Goal: Task Accomplishment & Management: Use online tool/utility

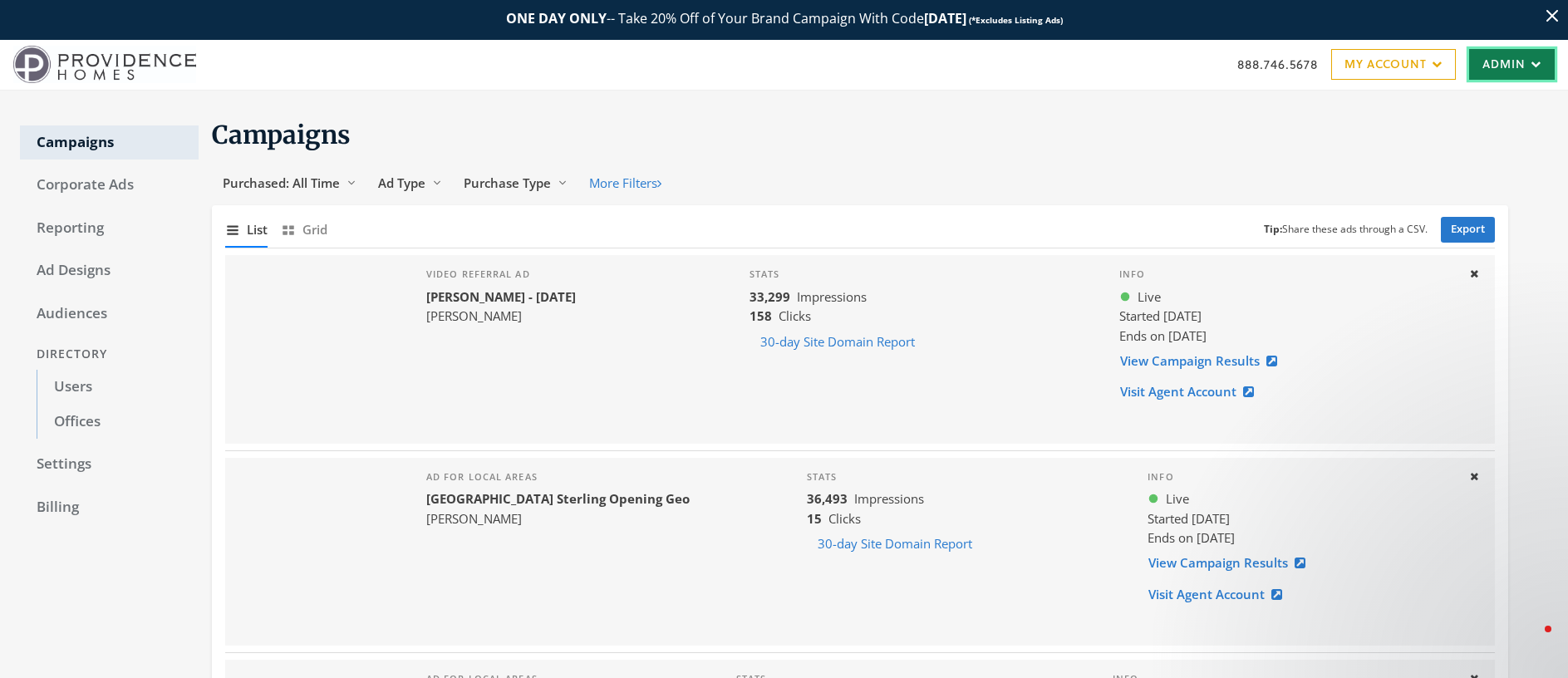
click at [1497, 69] on link "Admin" at bounding box center [1512, 64] width 86 height 31
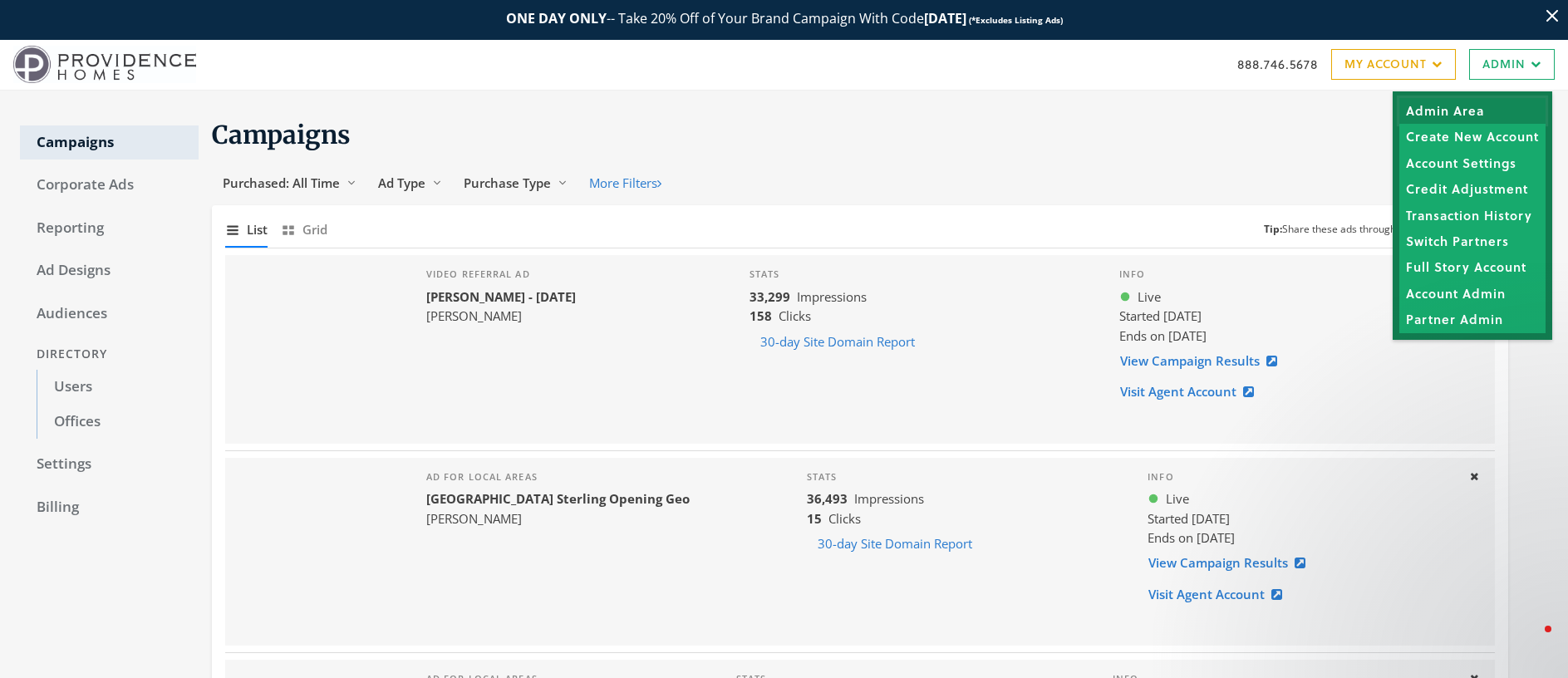
click at [1469, 108] on link "Admin Area" at bounding box center [1472, 111] width 146 height 26
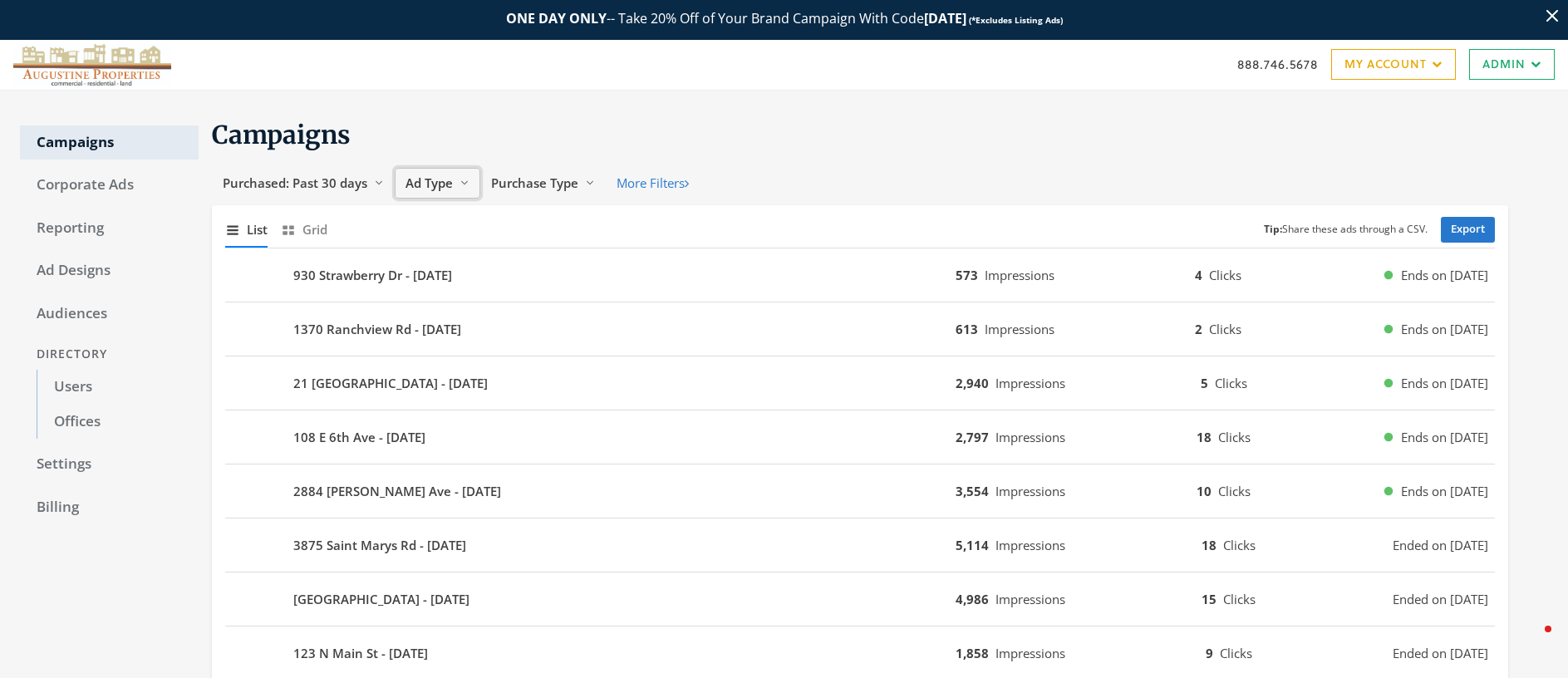
click at [431, 187] on span "Ad Type" at bounding box center [429, 183] width 47 height 17
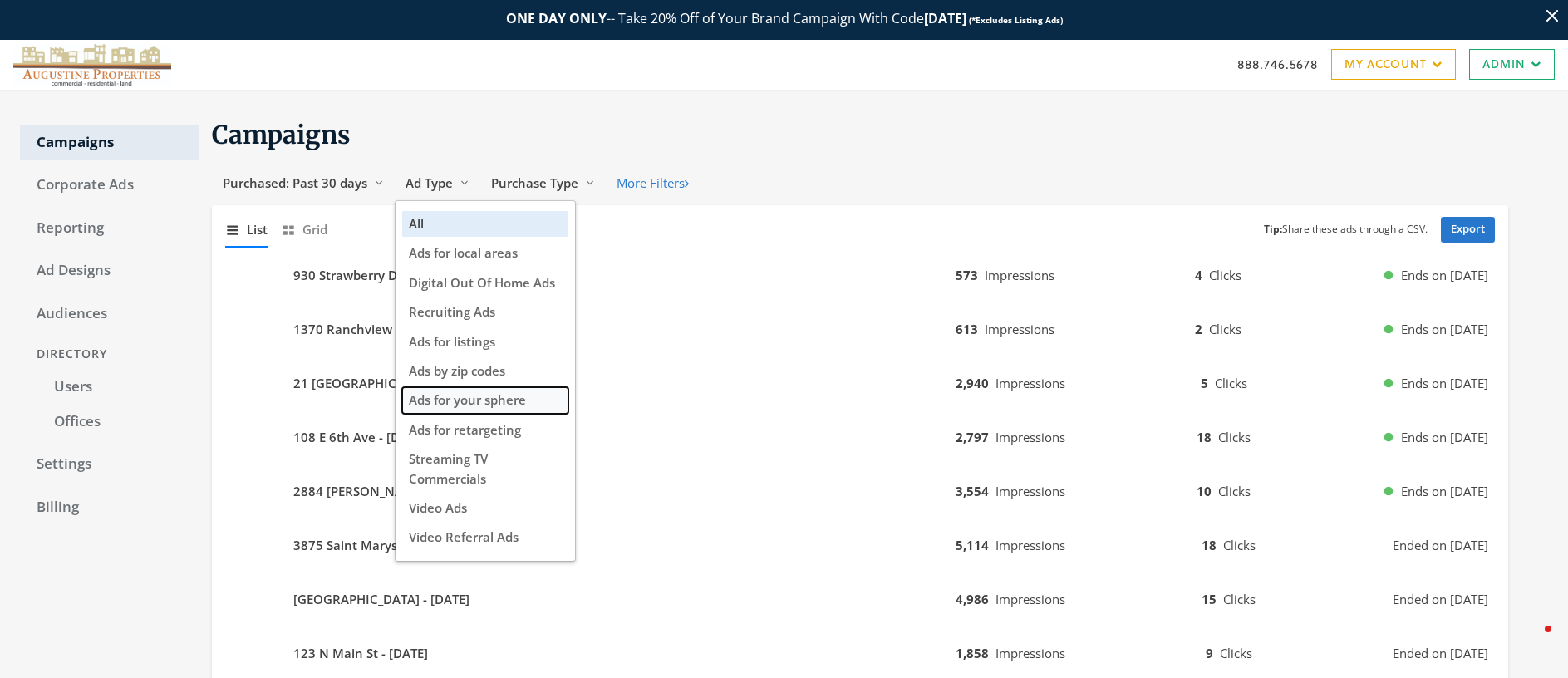
click at [503, 403] on span "Ads for your sphere" at bounding box center [467, 400] width 117 height 17
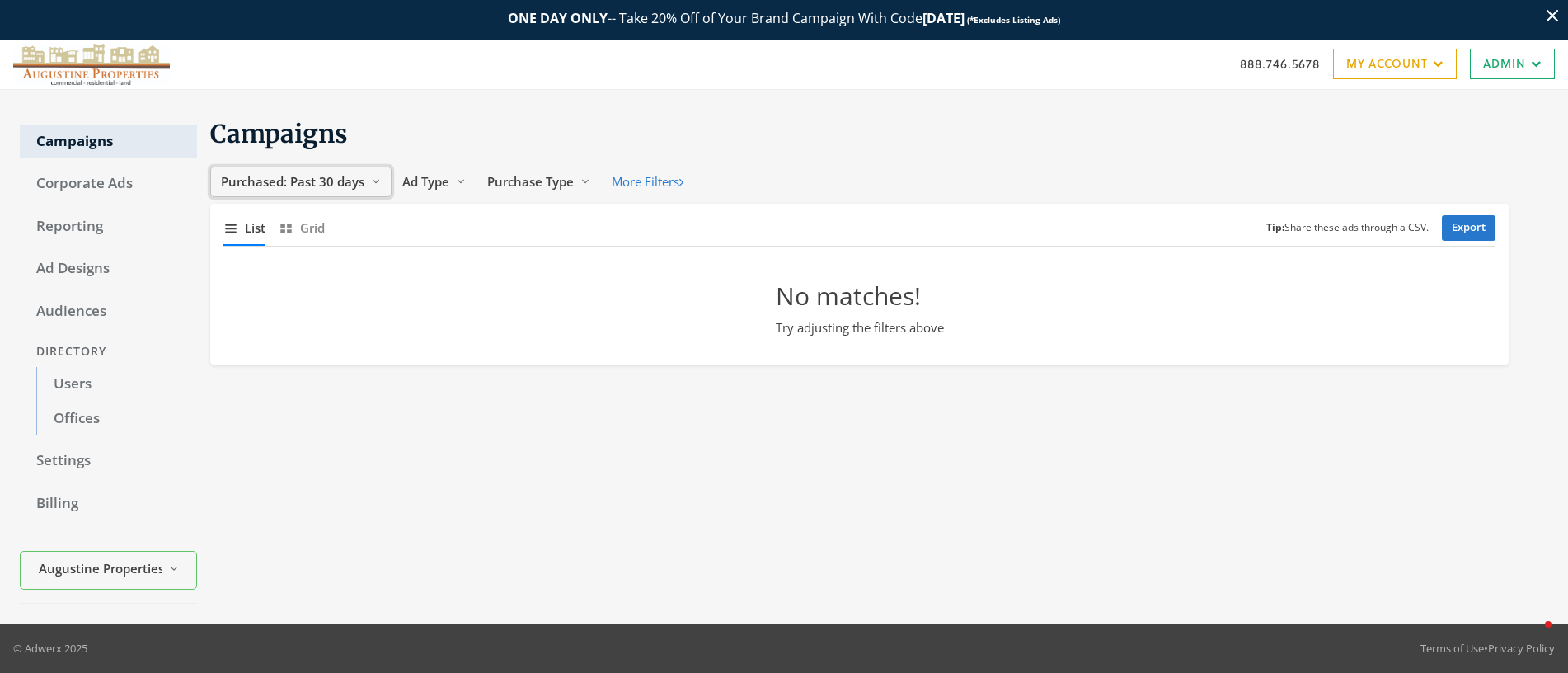
click at [331, 174] on span "Purchased: Past 30 days" at bounding box center [293, 181] width 144 height 17
click at [259, 337] on span "All Time" at bounding box center [248, 339] width 47 height 17
click at [399, 181] on span "Ad Type" at bounding box center [399, 181] width 47 height 17
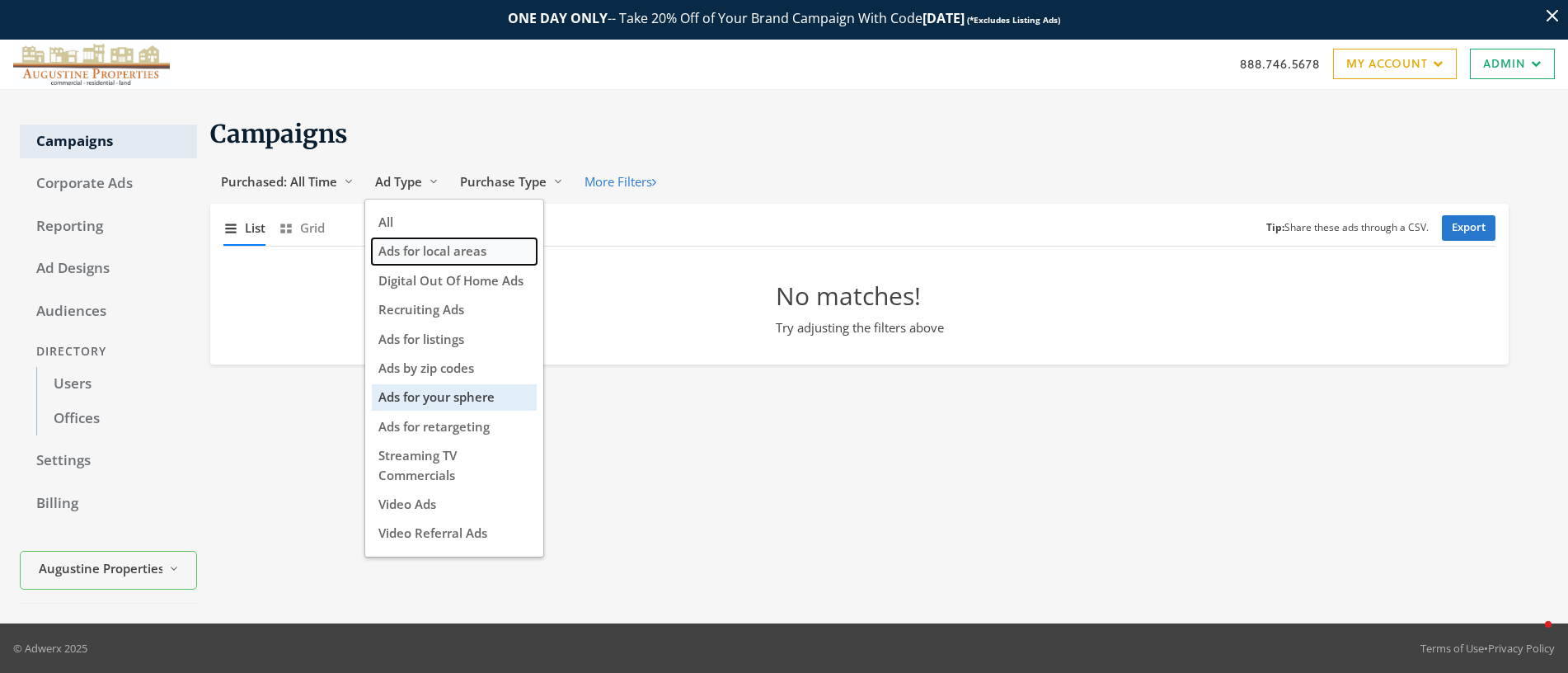
click at [447, 248] on span "Ads for local areas" at bounding box center [432, 251] width 108 height 17
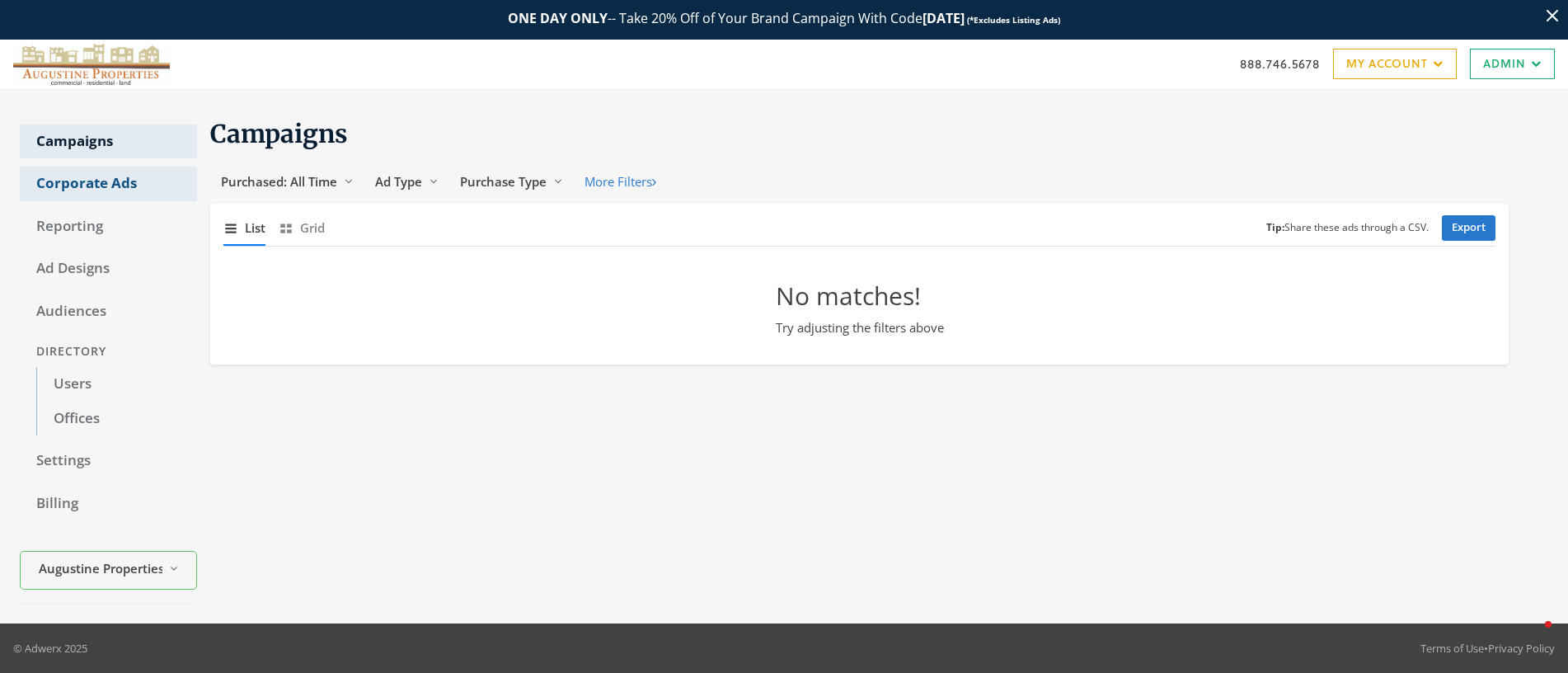
click at [89, 185] on link "Corporate Ads" at bounding box center [108, 183] width 177 height 34
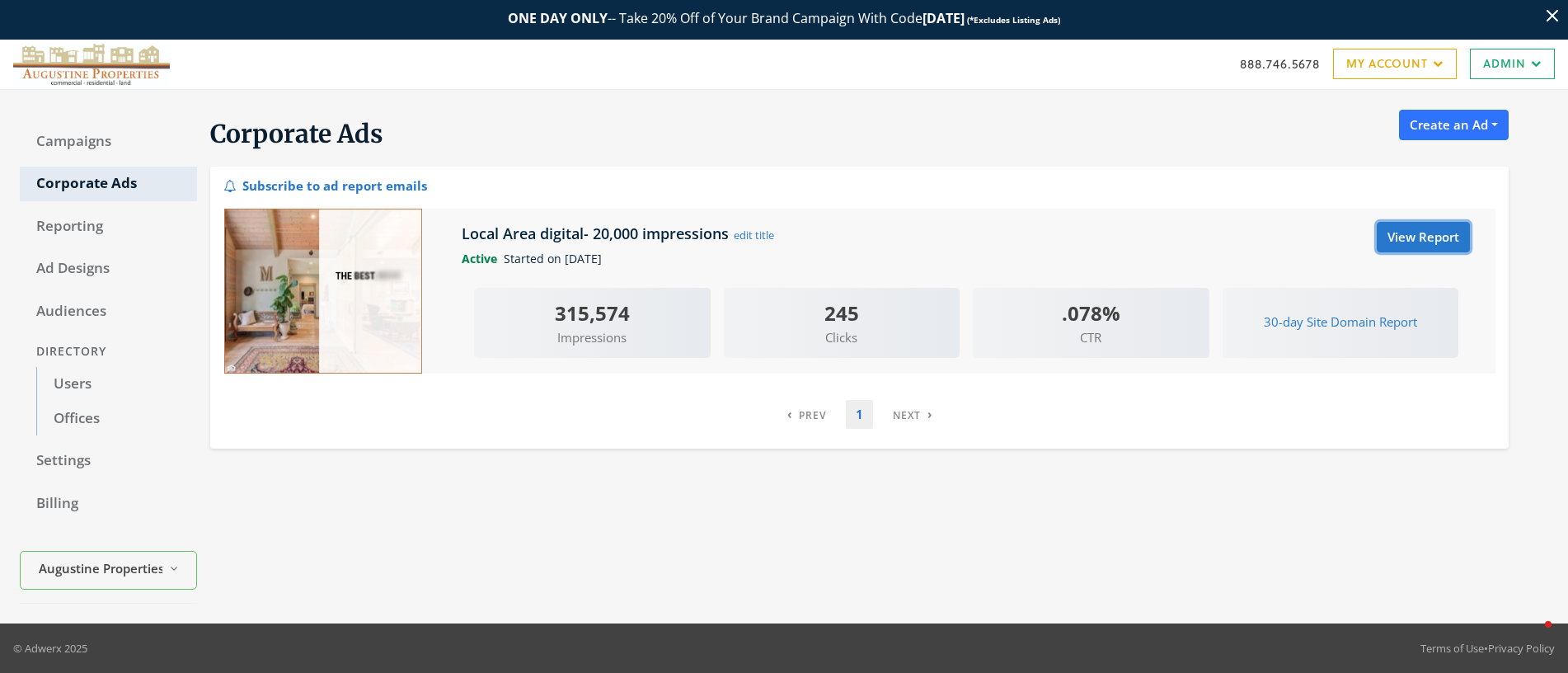
click at [1419, 237] on link "View Report" at bounding box center [1423, 236] width 93 height 30
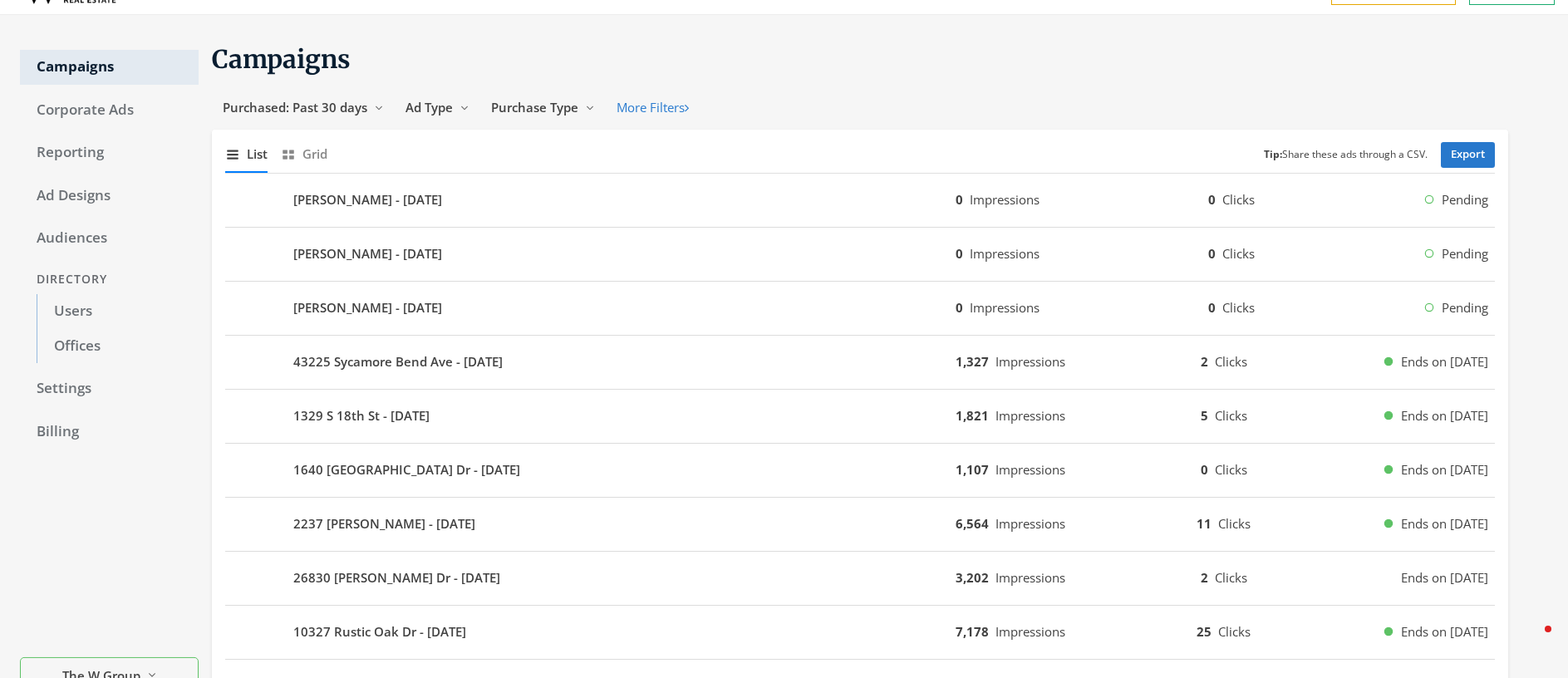
scroll to position [28, 0]
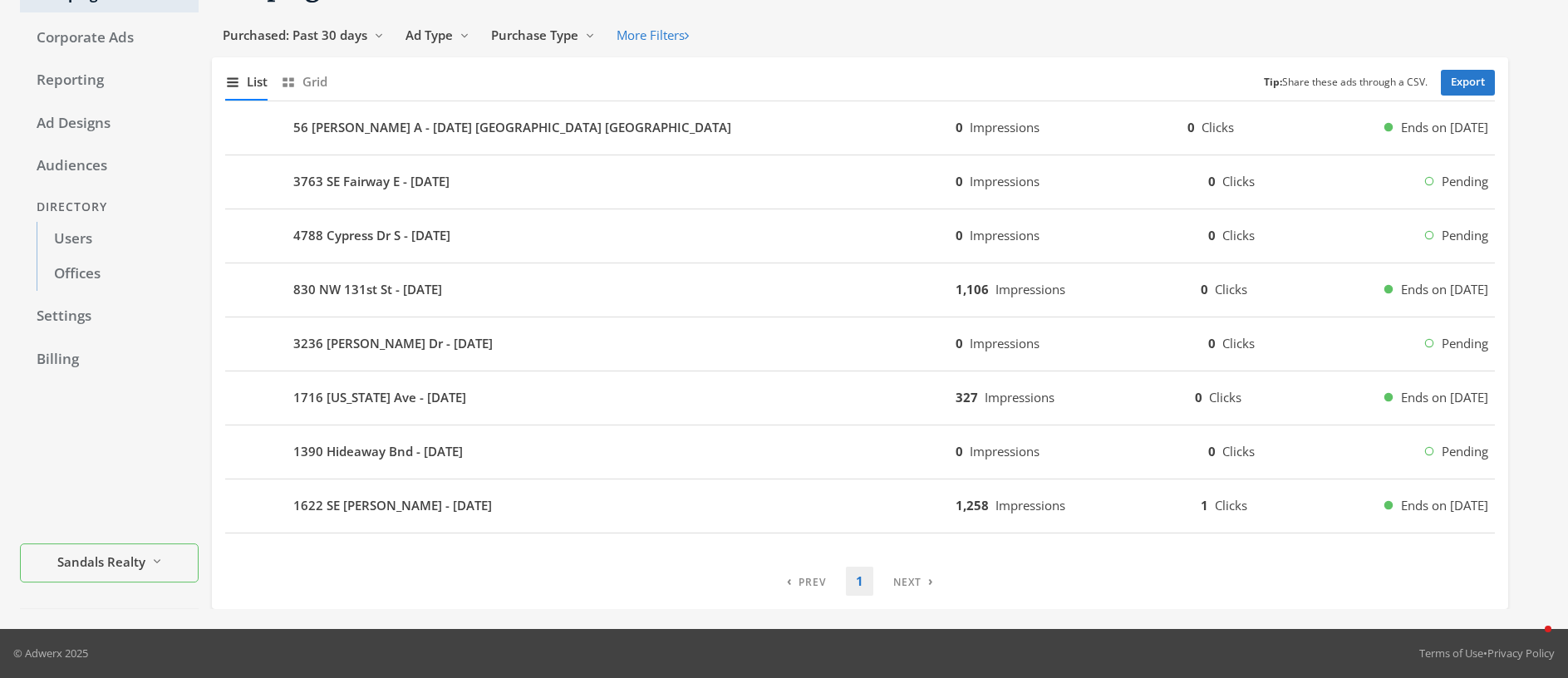
scroll to position [109, 0]
